Goal: Browse casually

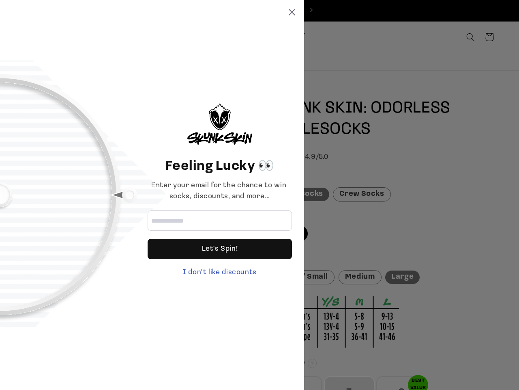
click at [260, 195] on div "Enter your email for the chance to win socks, discounts, and more..." at bounding box center [220, 191] width 144 height 22
click at [292, 12] on icon at bounding box center [292, 12] width 6 height 6
click at [220, 249] on div "Let's Spin!" at bounding box center [220, 249] width 36 height 20
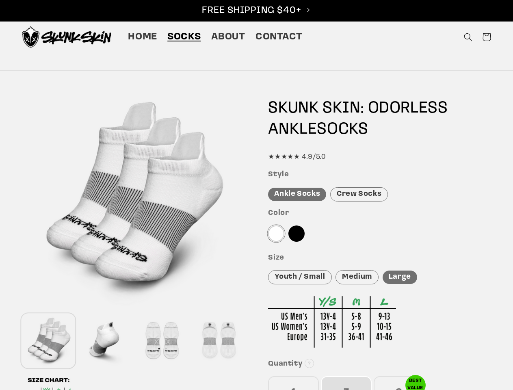
click at [220, 272] on div at bounding box center [133, 198] width 223 height 223
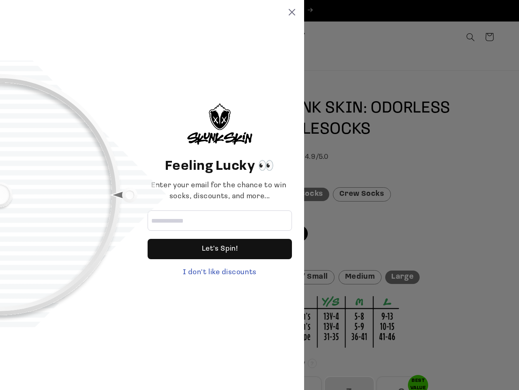
click at [260, 195] on div "Enter your email for the chance to win socks, discounts, and more..." at bounding box center [220, 191] width 144 height 22
click at [292, 12] on icon at bounding box center [292, 12] width 6 height 6
